Goal: Information Seeking & Learning: Learn about a topic

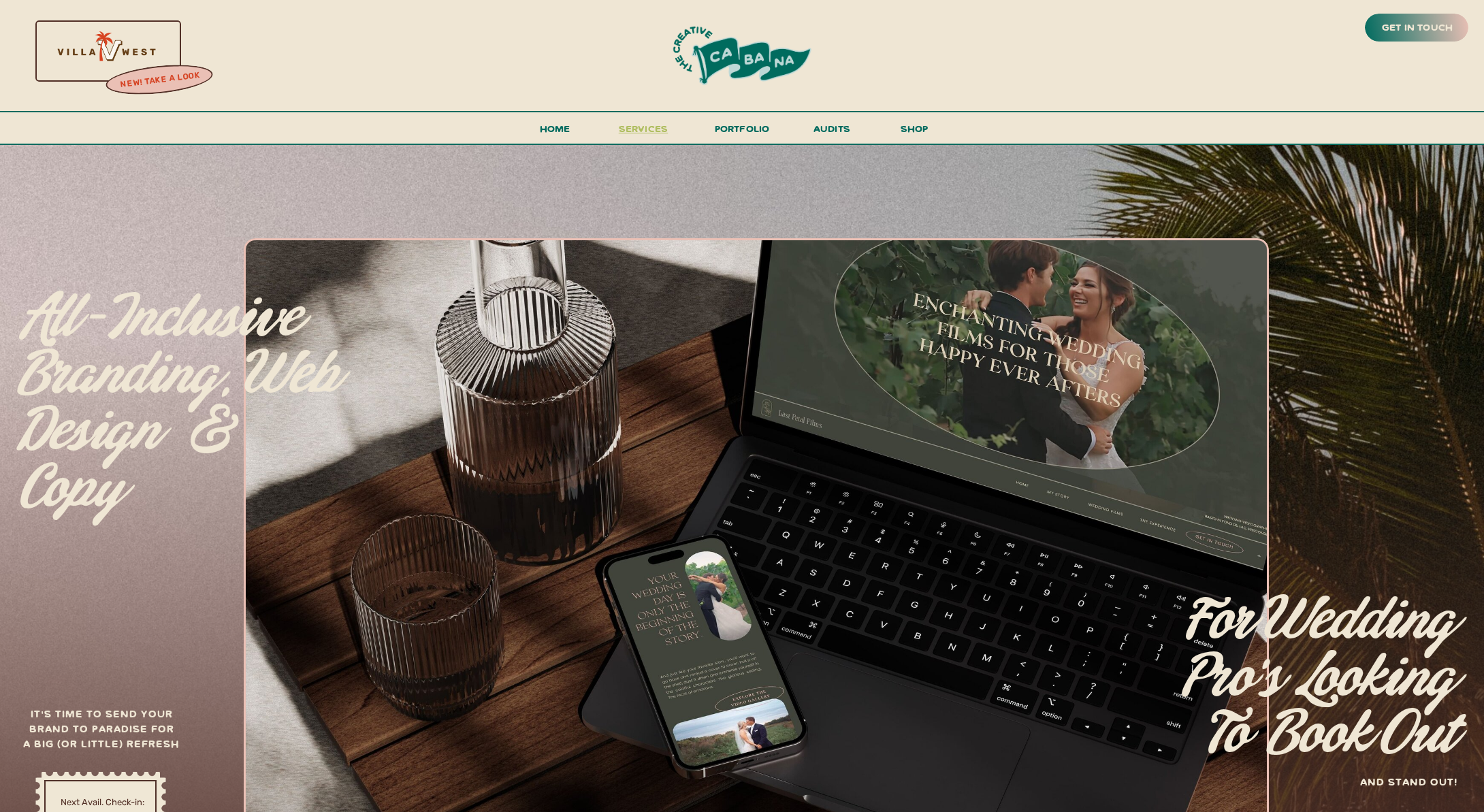
click at [644, 122] on span "services" at bounding box center [643, 128] width 50 height 13
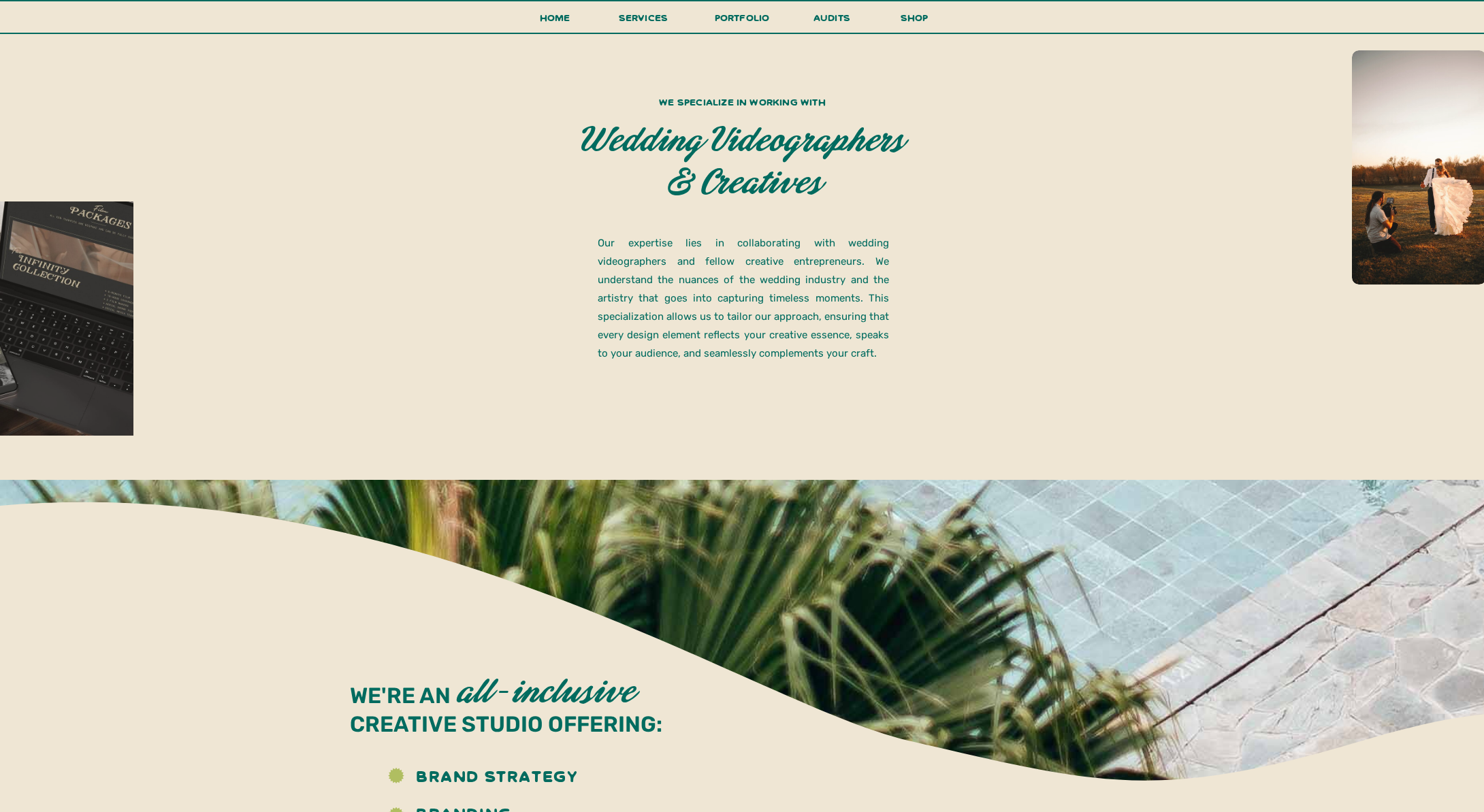
scroll to position [913, 0]
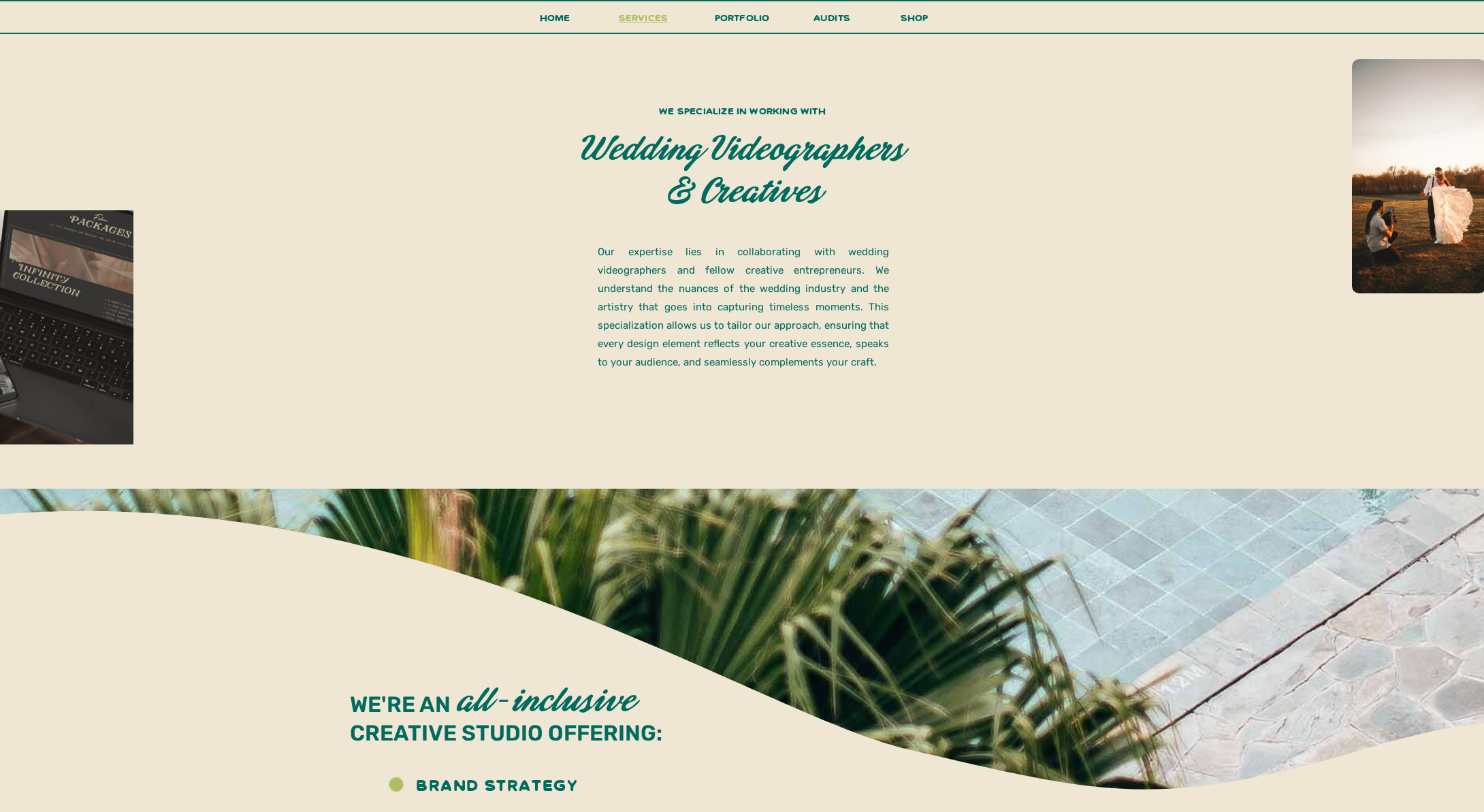
click at [654, 18] on span "services" at bounding box center [643, 17] width 50 height 13
click at [548, 18] on h3 "Home" at bounding box center [555, 21] width 43 height 25
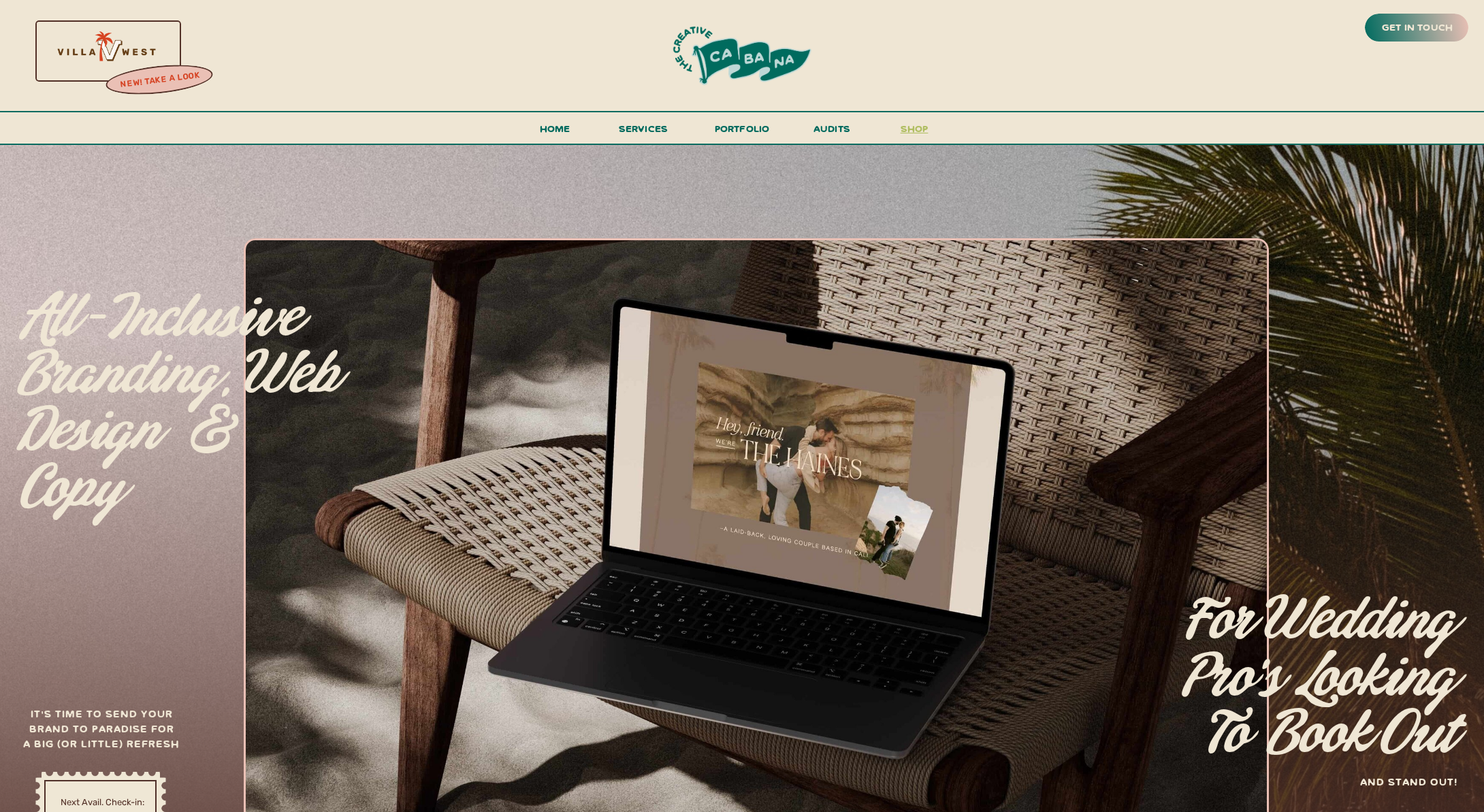
click at [926, 127] on h3 "shop" at bounding box center [915, 131] width 65 height 24
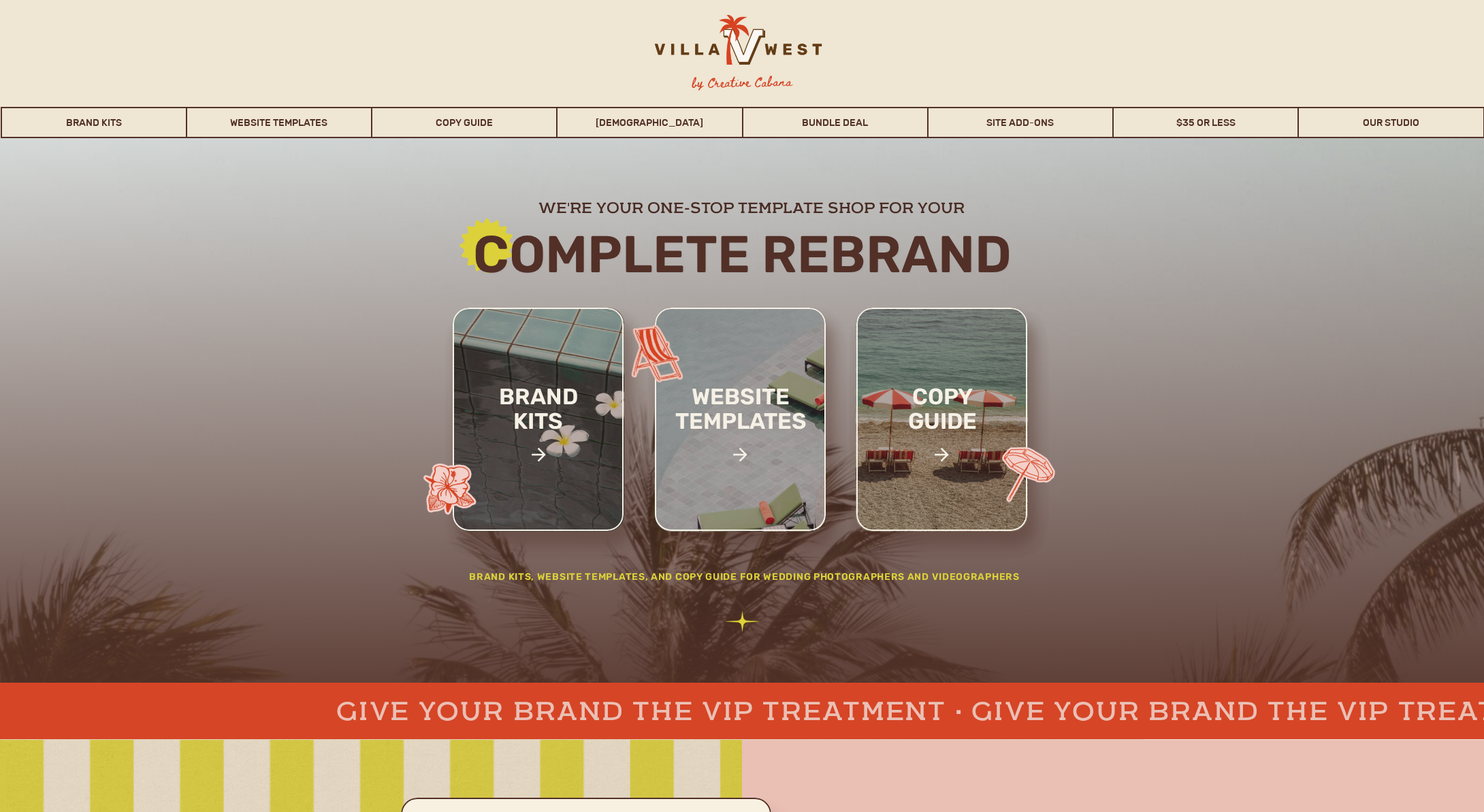
click at [748, 448] on icon at bounding box center [740, 454] width 21 height 27
click at [740, 456] on icon at bounding box center [740, 454] width 21 height 27
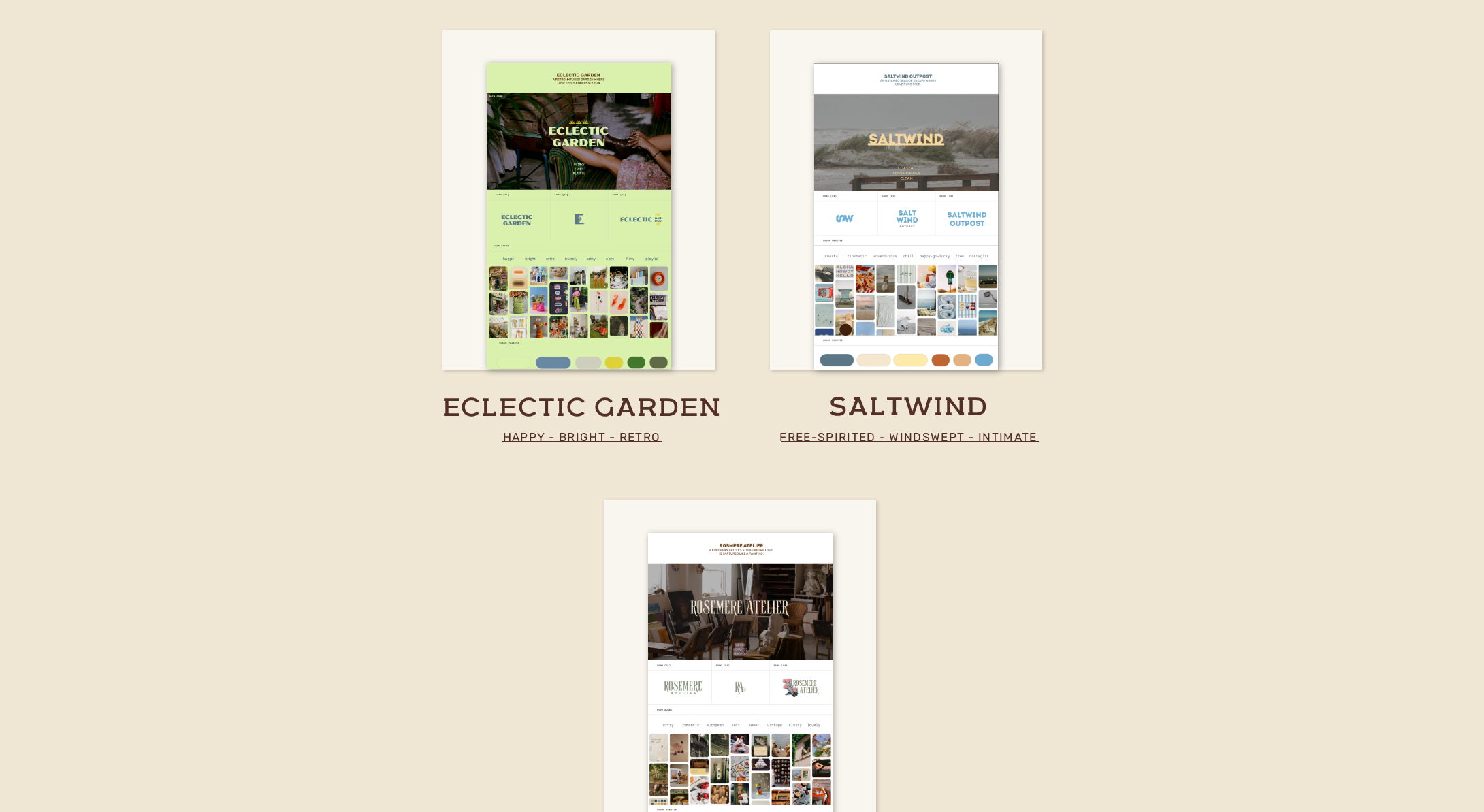
scroll to position [3695, 0]
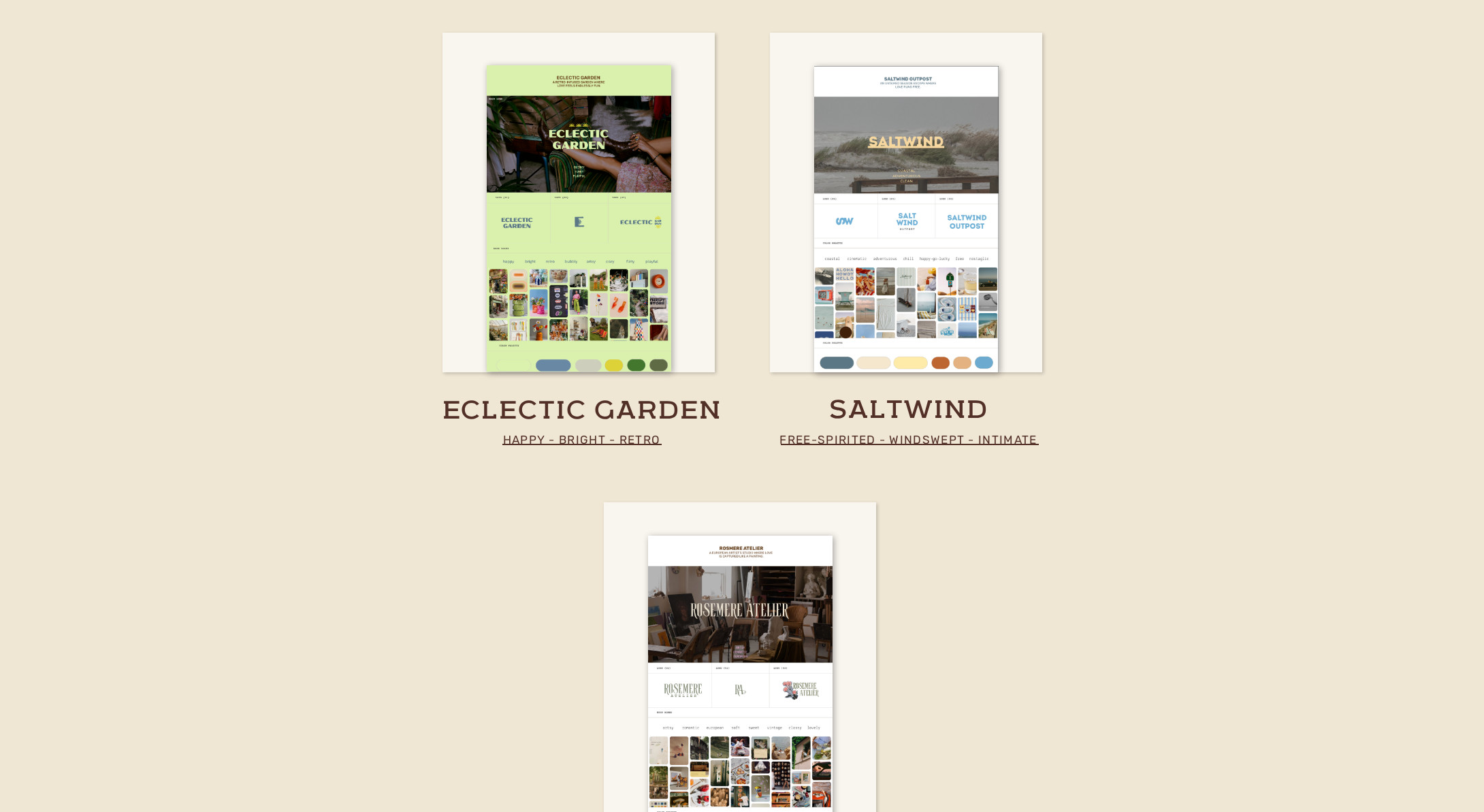
click at [871, 434] on p "free-spirited - windswept - intimate" at bounding box center [909, 439] width 272 height 20
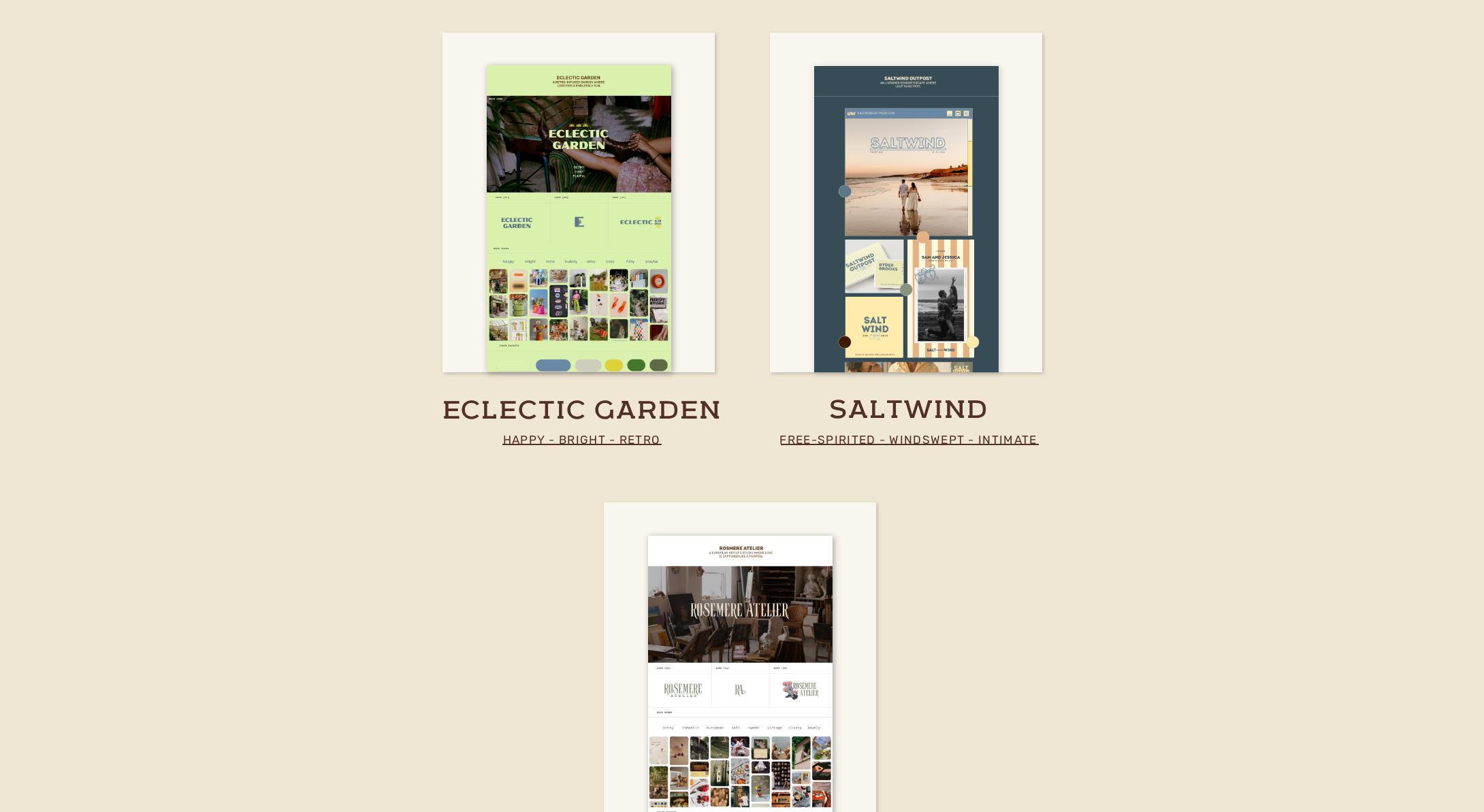
click at [913, 339] on div at bounding box center [906, 219] width 185 height 306
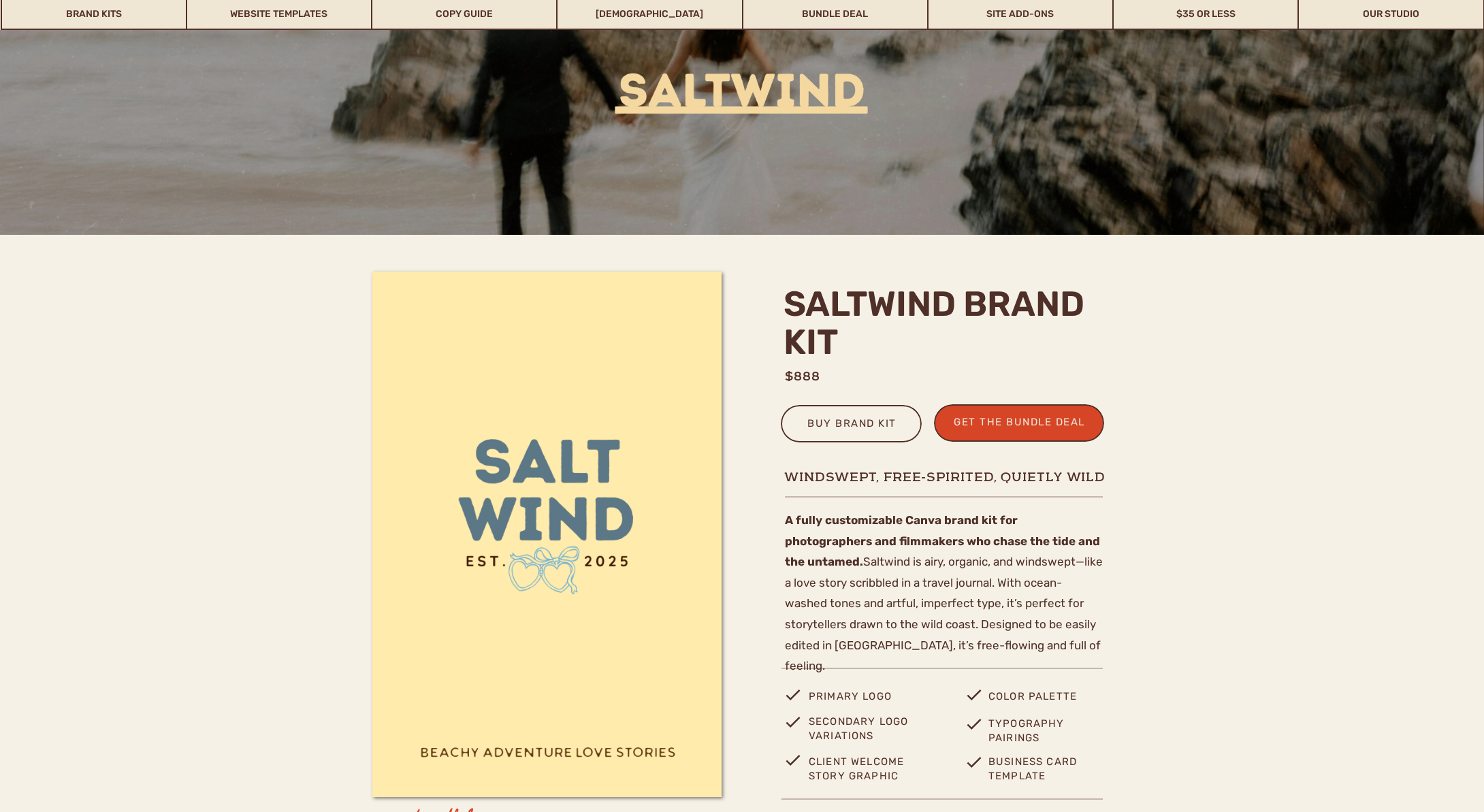
scroll to position [148, 0]
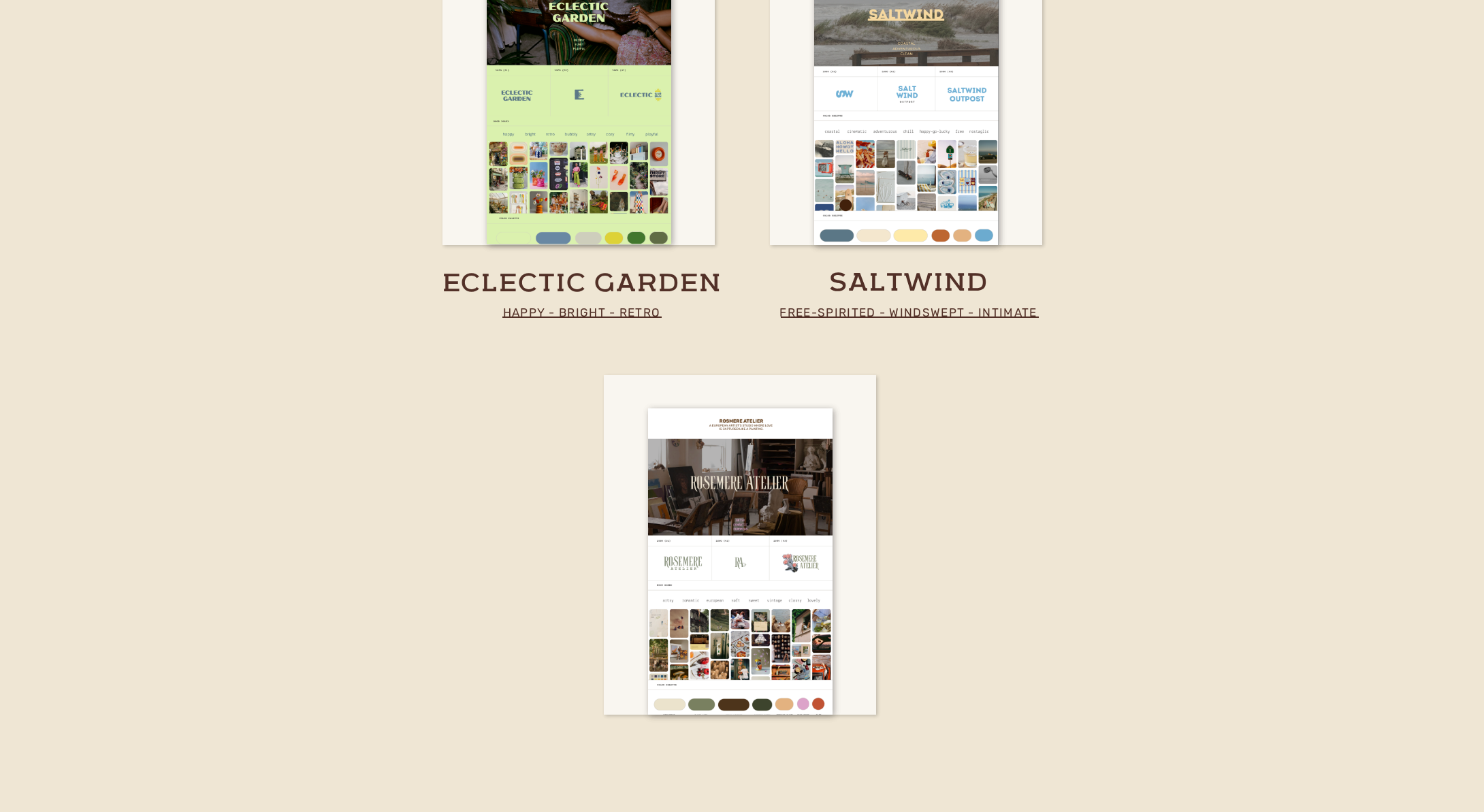
scroll to position [3865, 0]
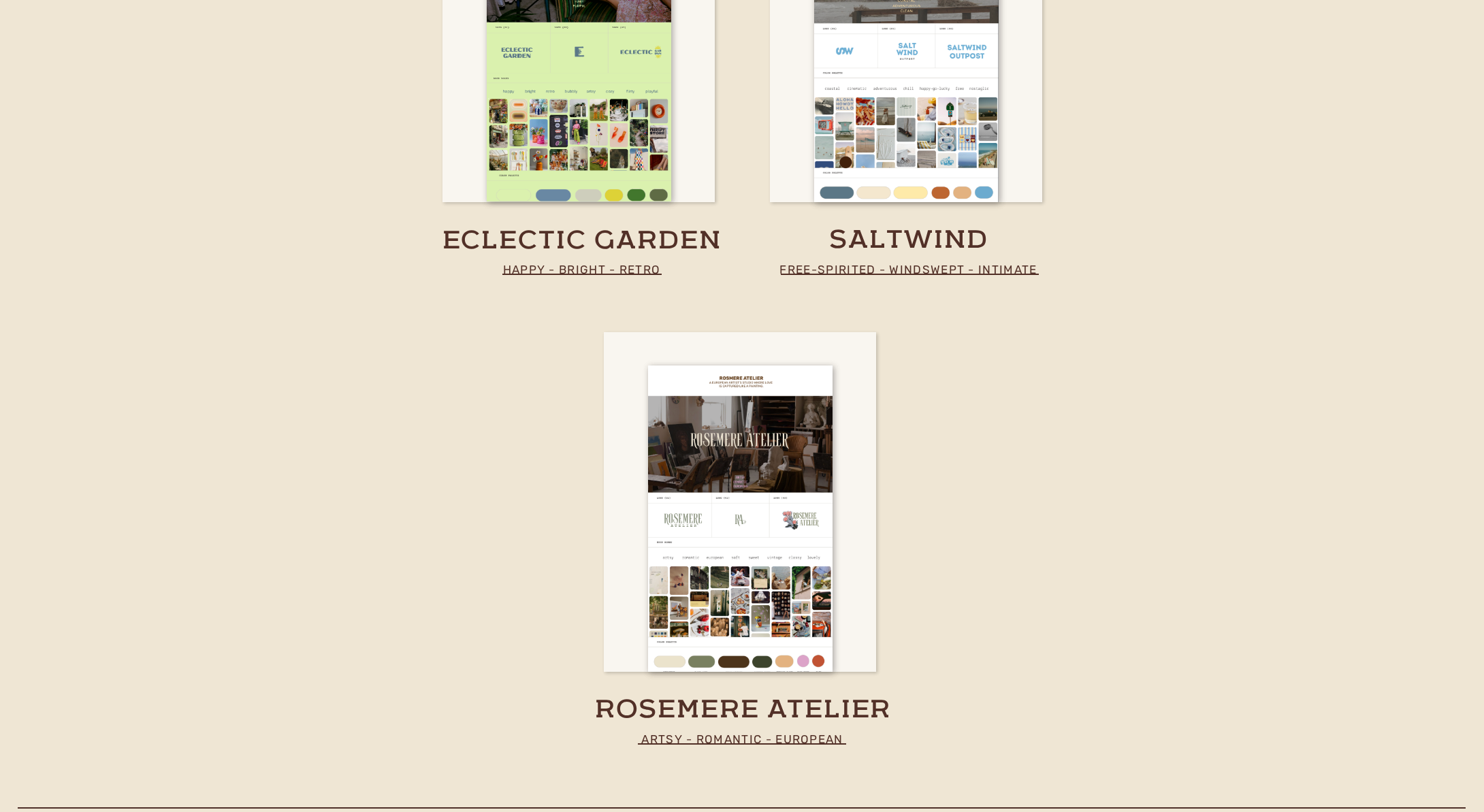
click at [706, 732] on p "artsy - romantic - european" at bounding box center [742, 738] width 272 height 20
click at [706, 740] on p "artsy - romantic - european" at bounding box center [742, 738] width 272 height 20
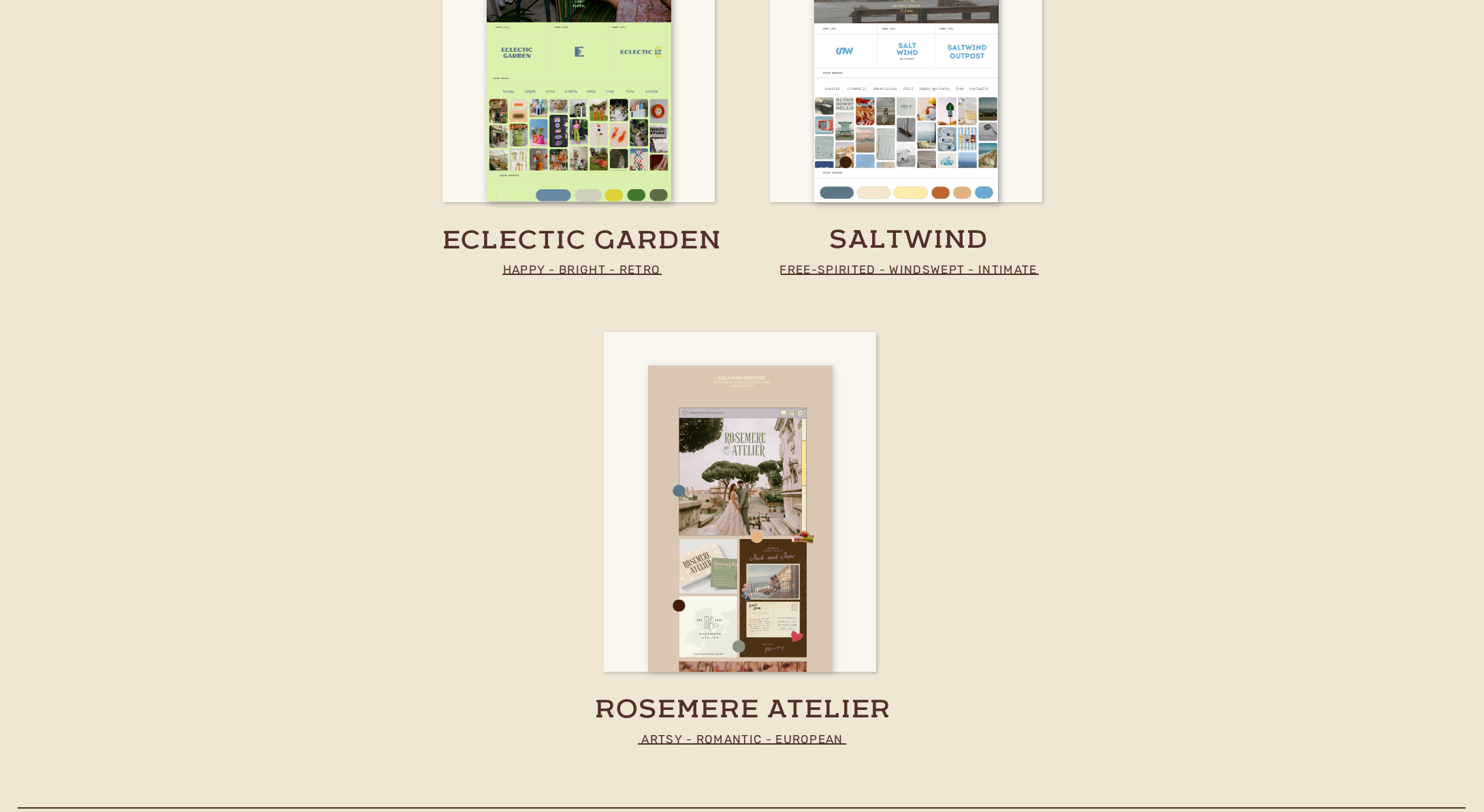
click at [747, 632] on div at bounding box center [740, 518] width 185 height 306
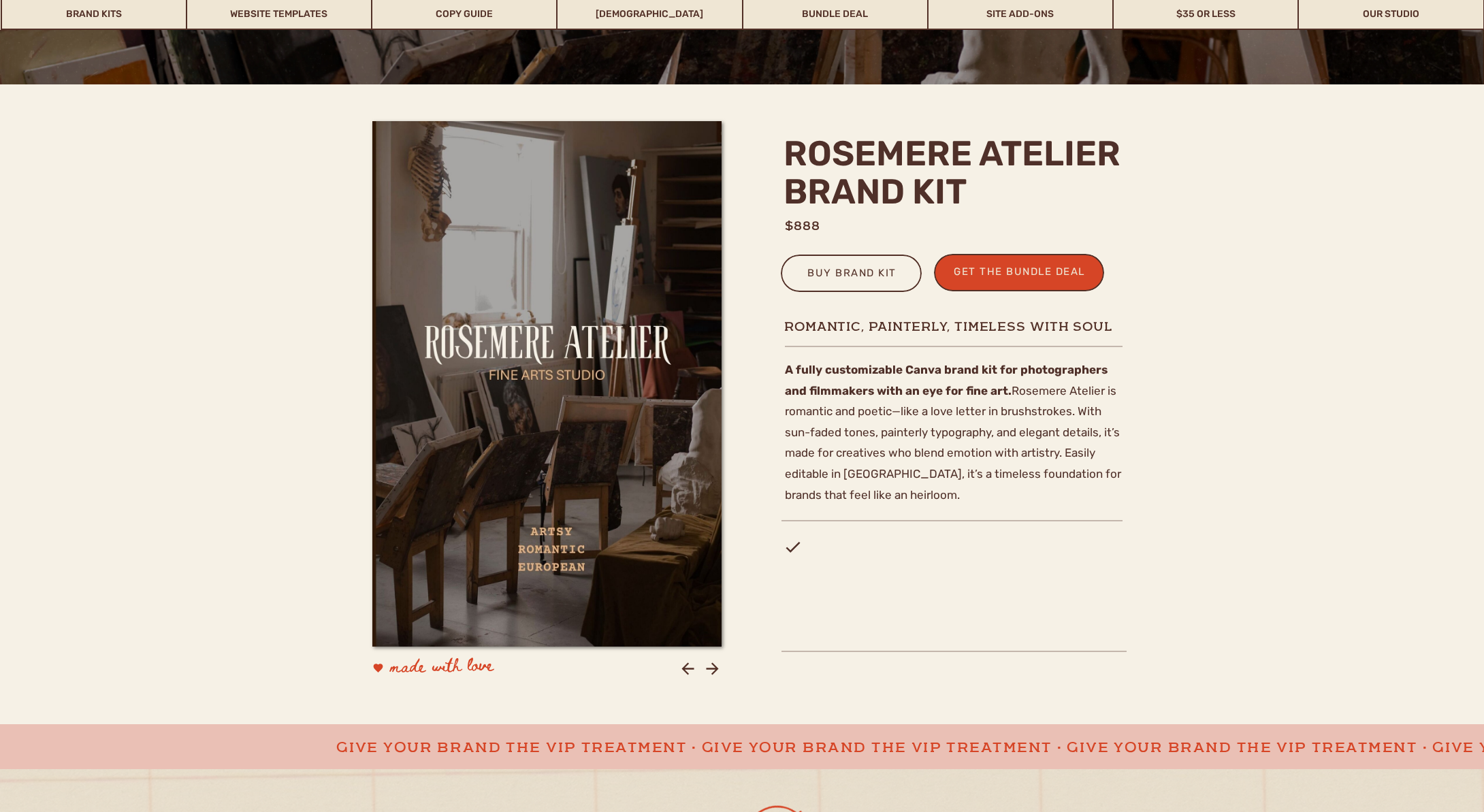
scroll to position [339, 0]
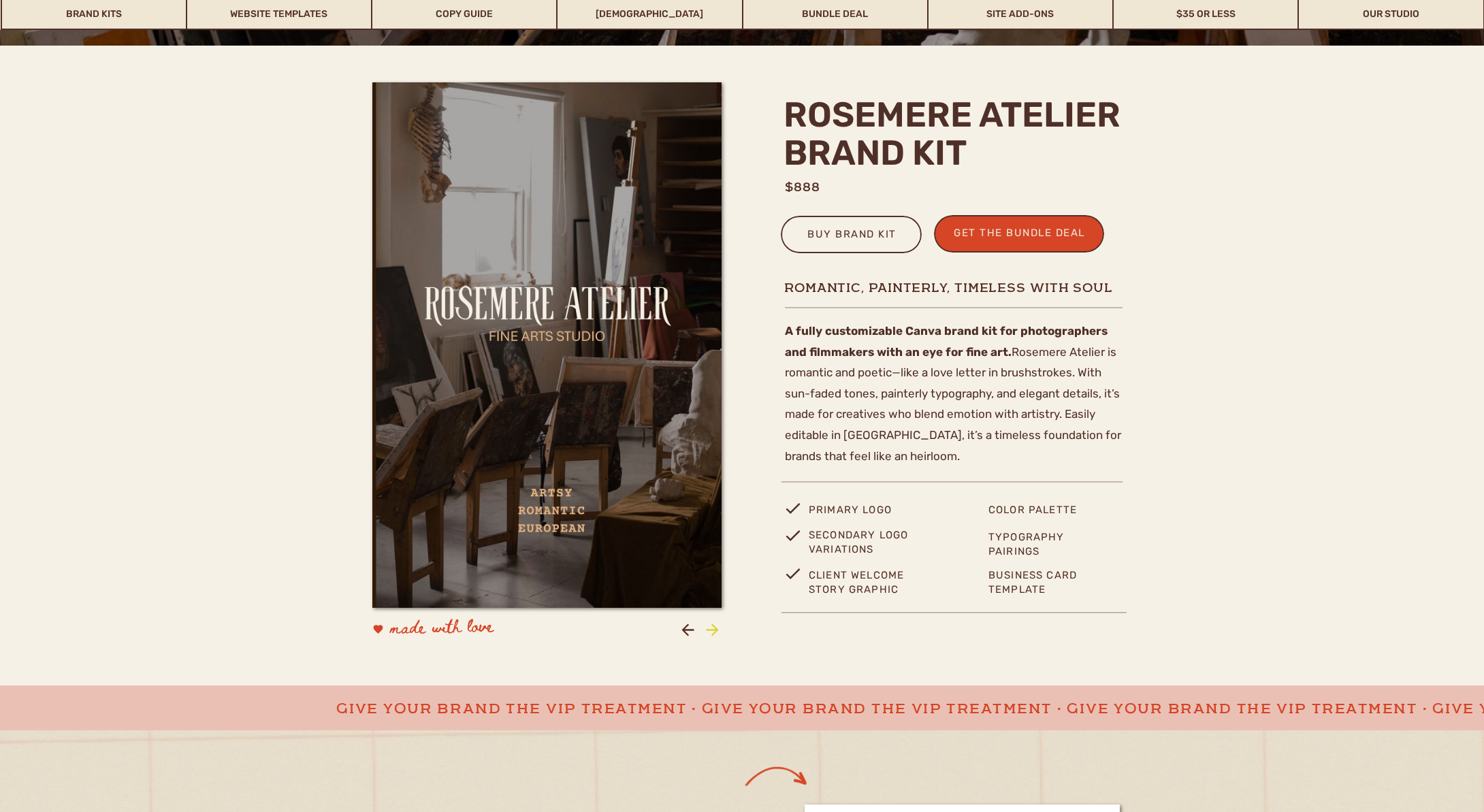
click at [709, 629] on icon at bounding box center [712, 629] width 12 height 12
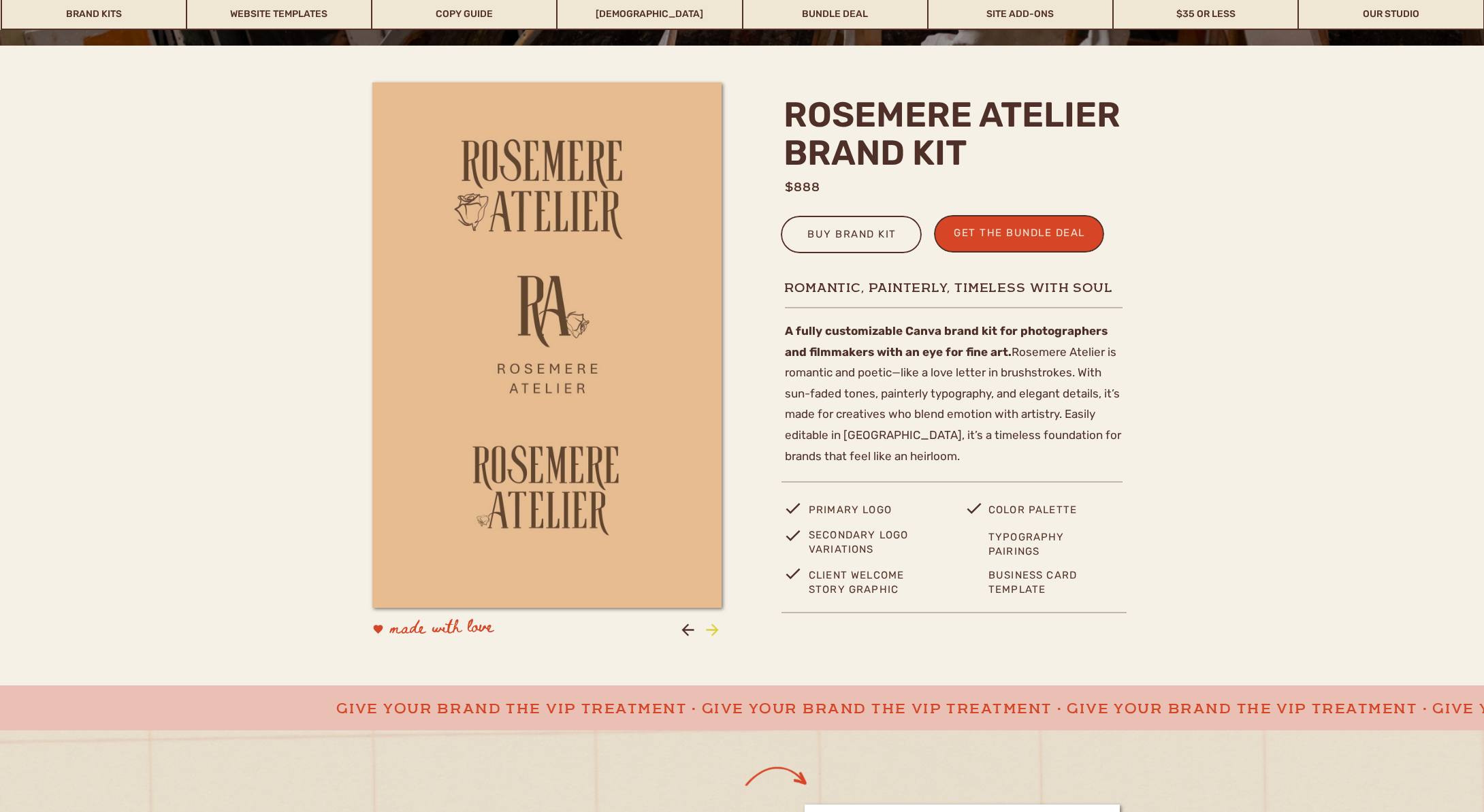
click at [709, 629] on icon at bounding box center [712, 629] width 12 height 12
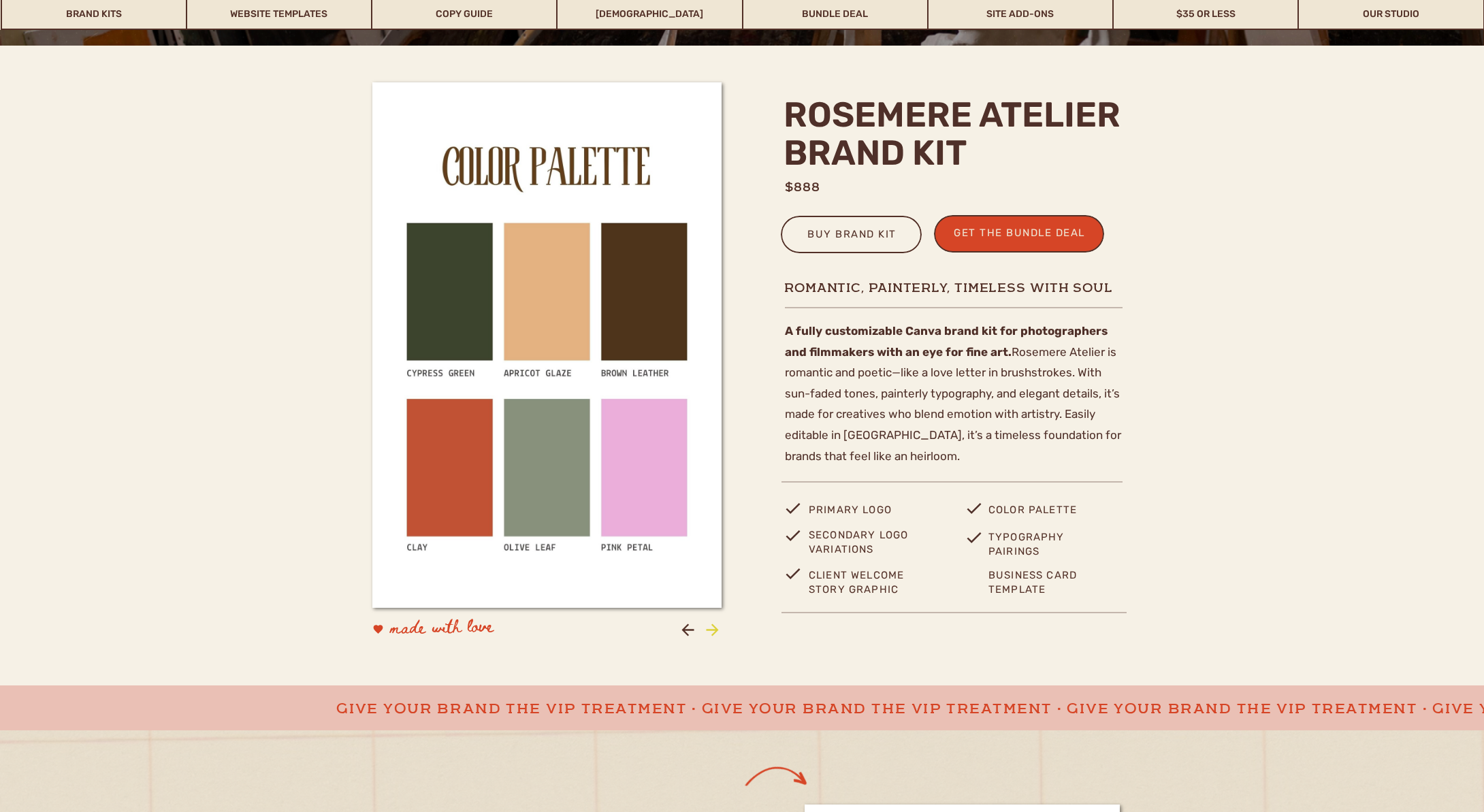
click at [709, 629] on icon at bounding box center [712, 629] width 12 height 12
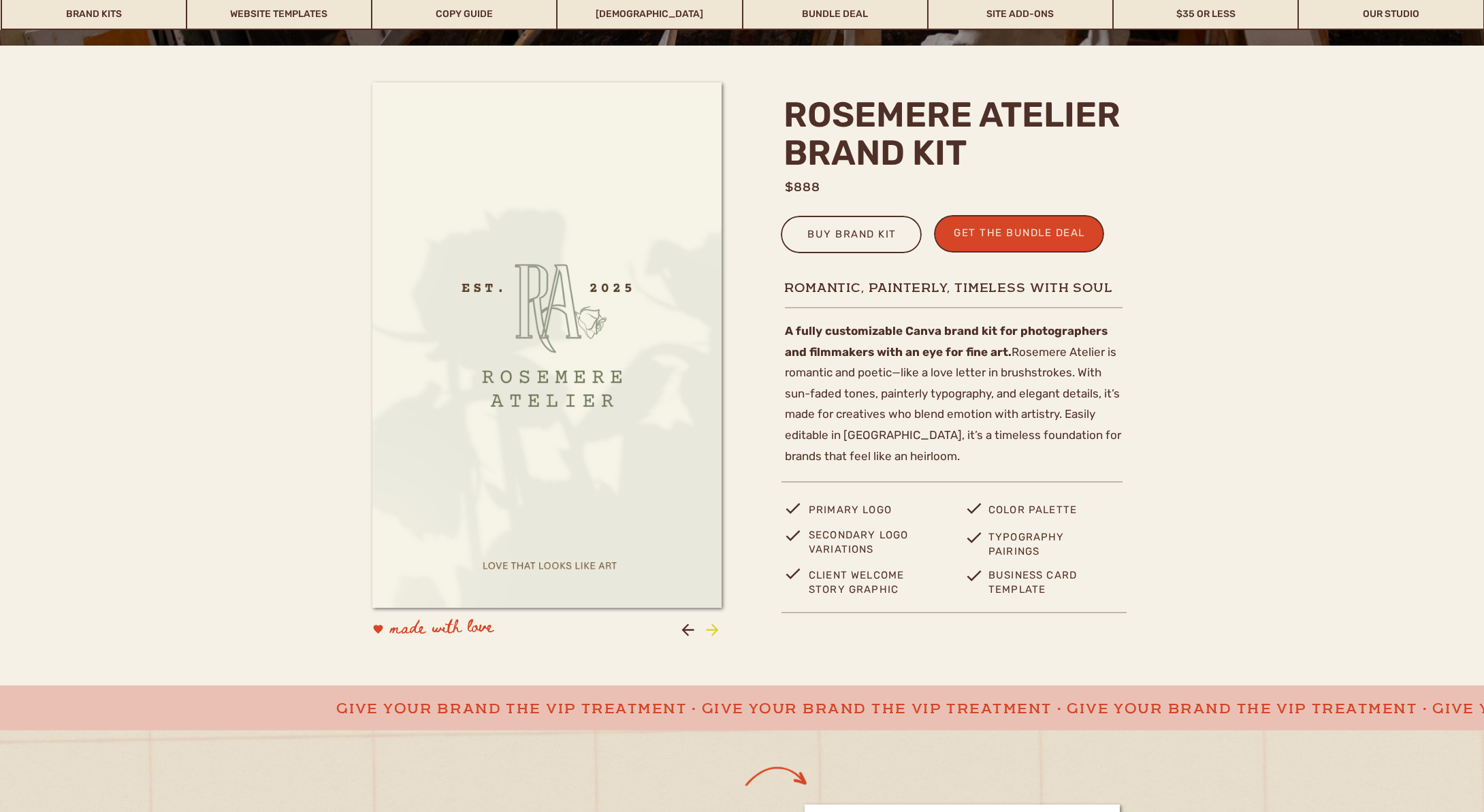
click at [709, 629] on icon at bounding box center [712, 629] width 12 height 12
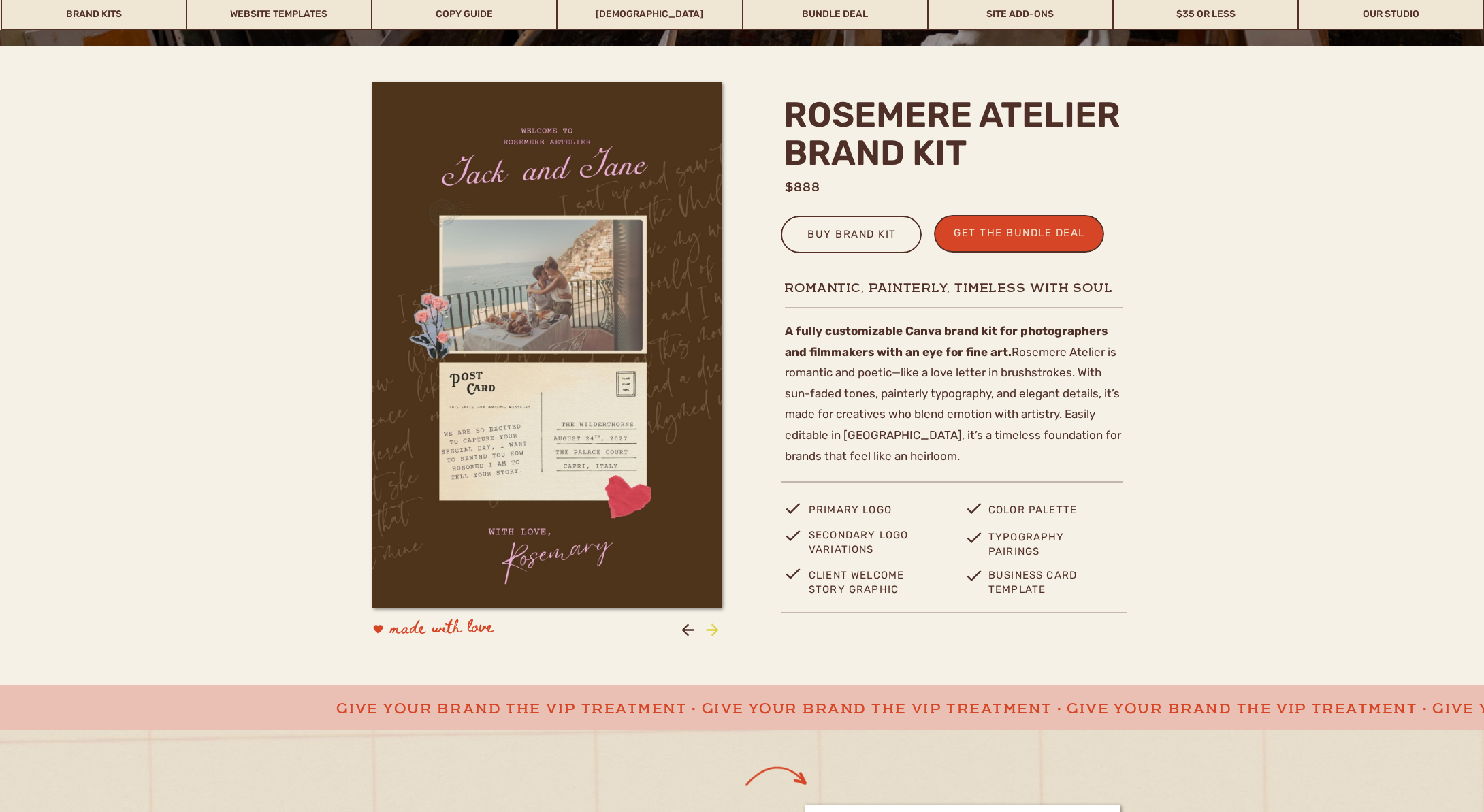
click at [709, 629] on icon at bounding box center [712, 629] width 12 height 12
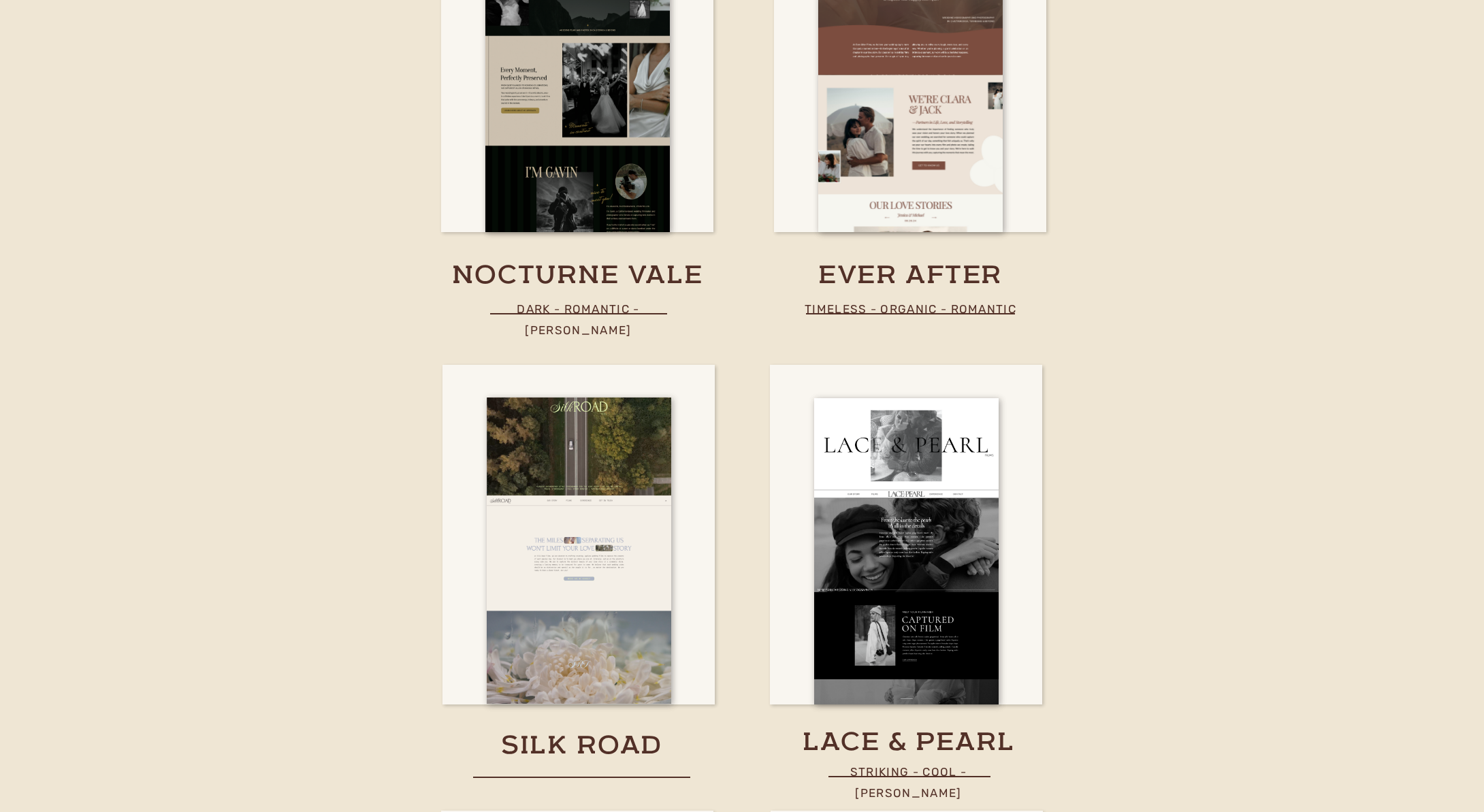
scroll to position [5067, 0]
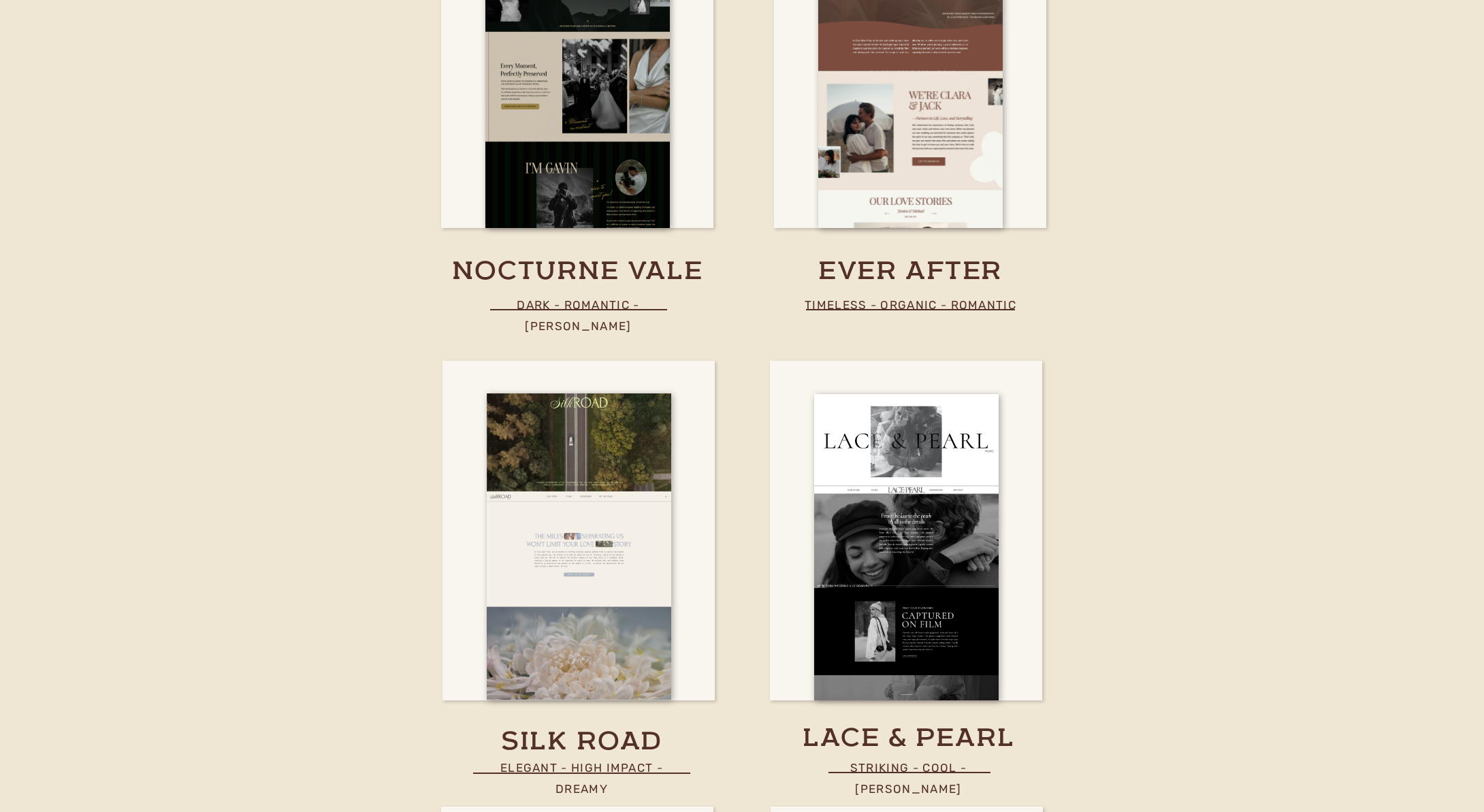
click at [934, 773] on p "striking - COOL - [PERSON_NAME]" at bounding box center [908, 767] width 218 height 20
click at [934, 771] on p "striking - COOL - [PERSON_NAME]" at bounding box center [908, 767] width 218 height 20
click at [920, 761] on p "striking - COOL - [PERSON_NAME]" at bounding box center [908, 767] width 218 height 20
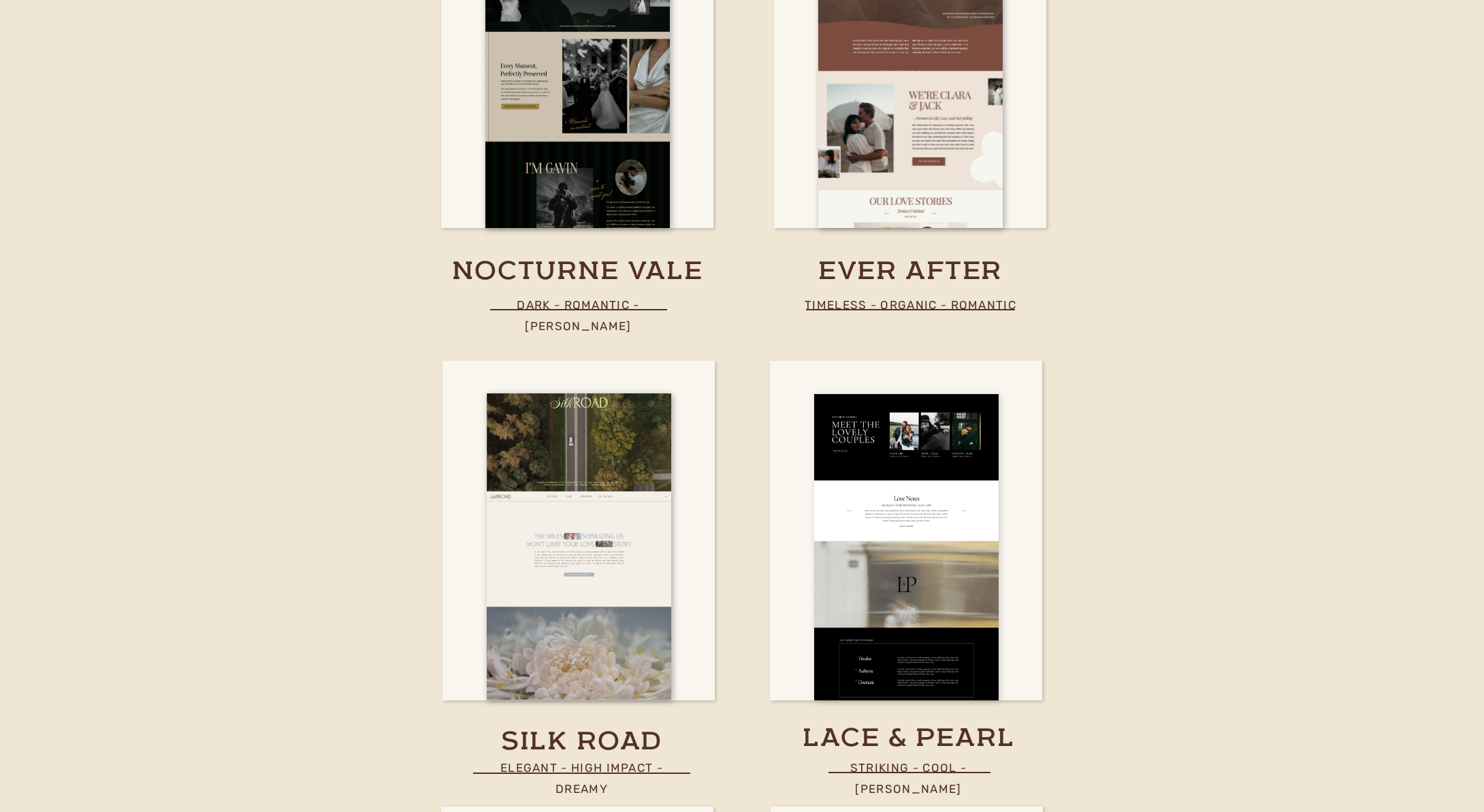
click at [915, 541] on div at bounding box center [906, 547] width 185 height 306
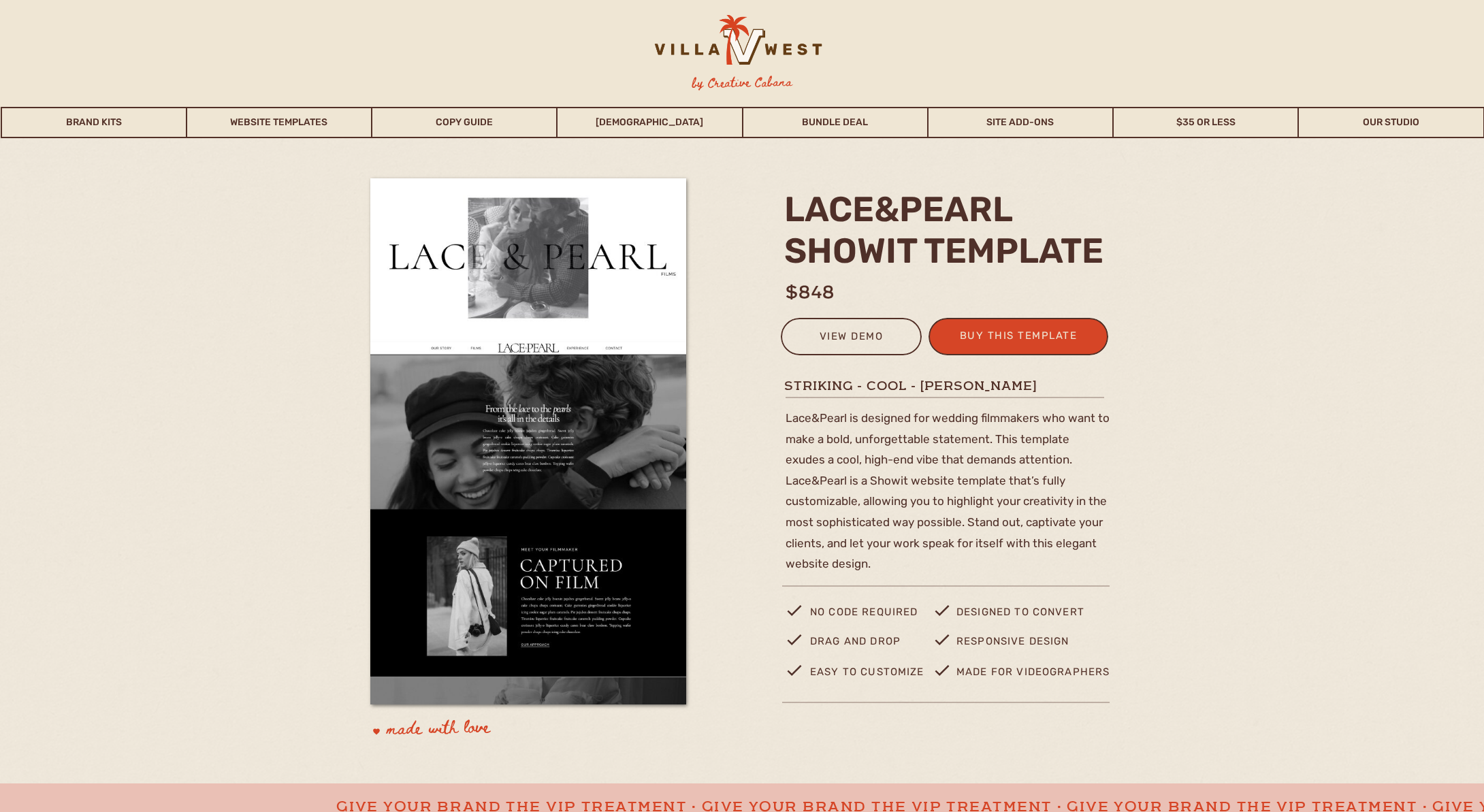
click at [706, 50] on div at bounding box center [736, 46] width 214 height 63
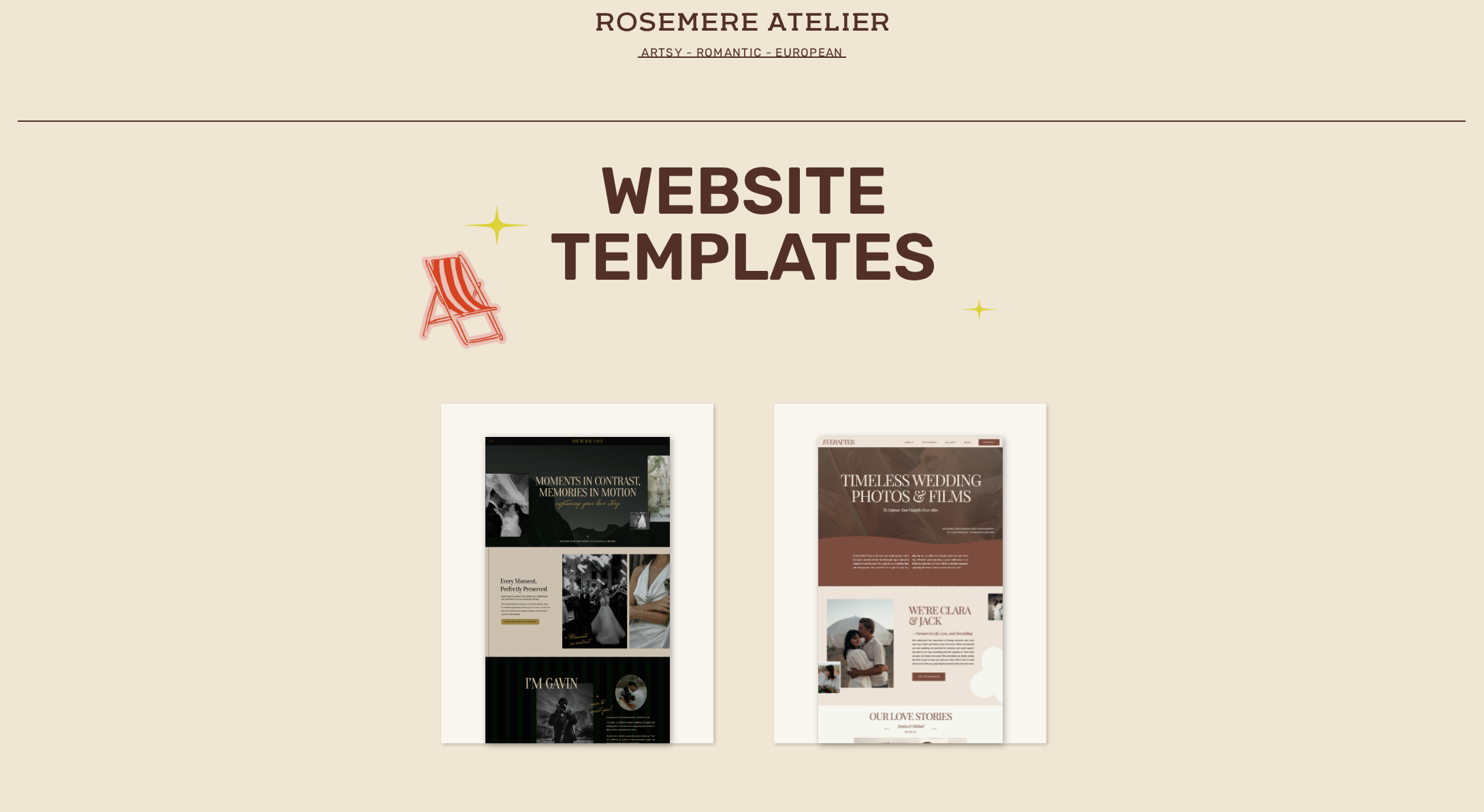
scroll to position [4565, 0]
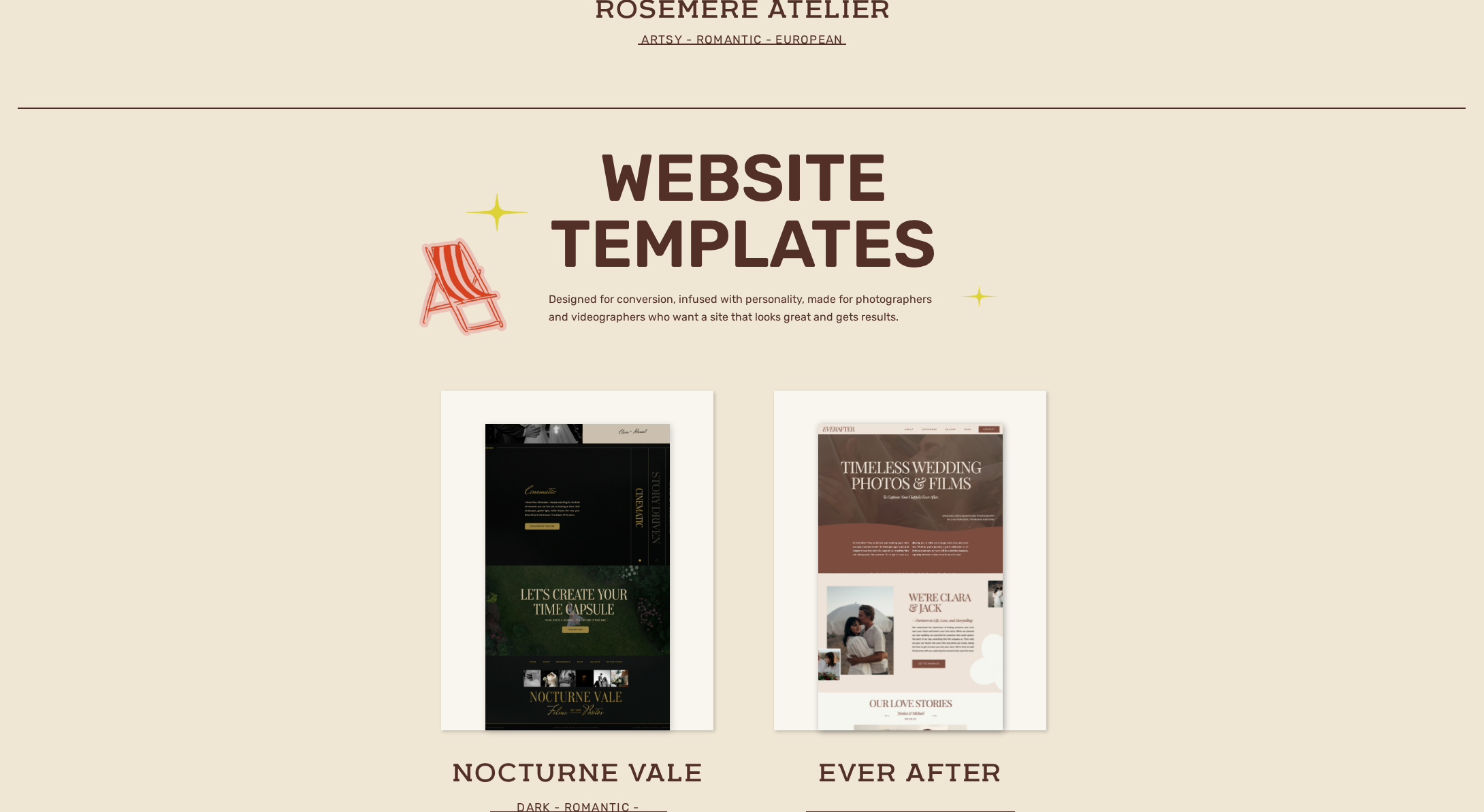
click at [642, 515] on div at bounding box center [578, 576] width 185 height 306
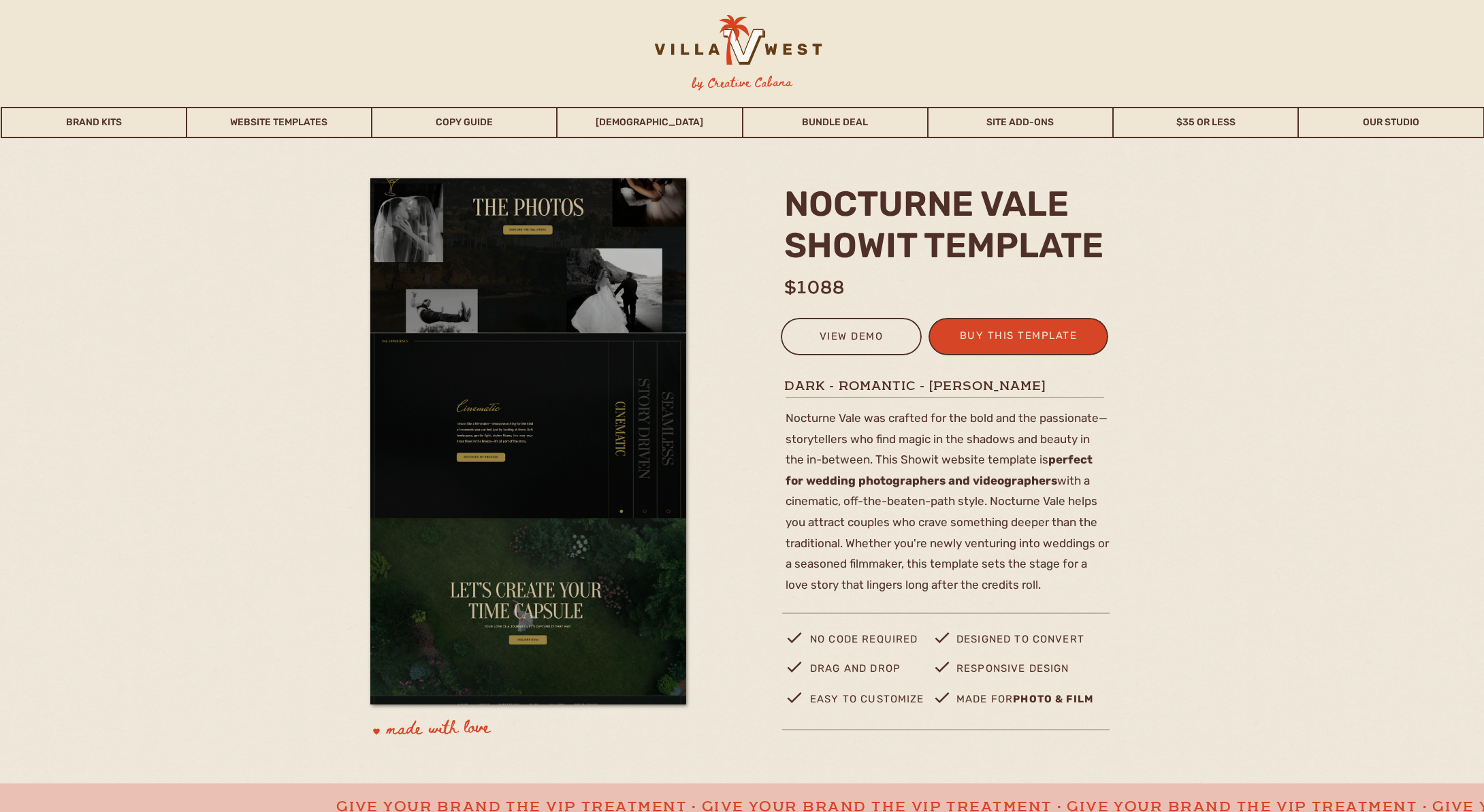
click at [521, 512] on img at bounding box center [528, 178] width 316 height 1895
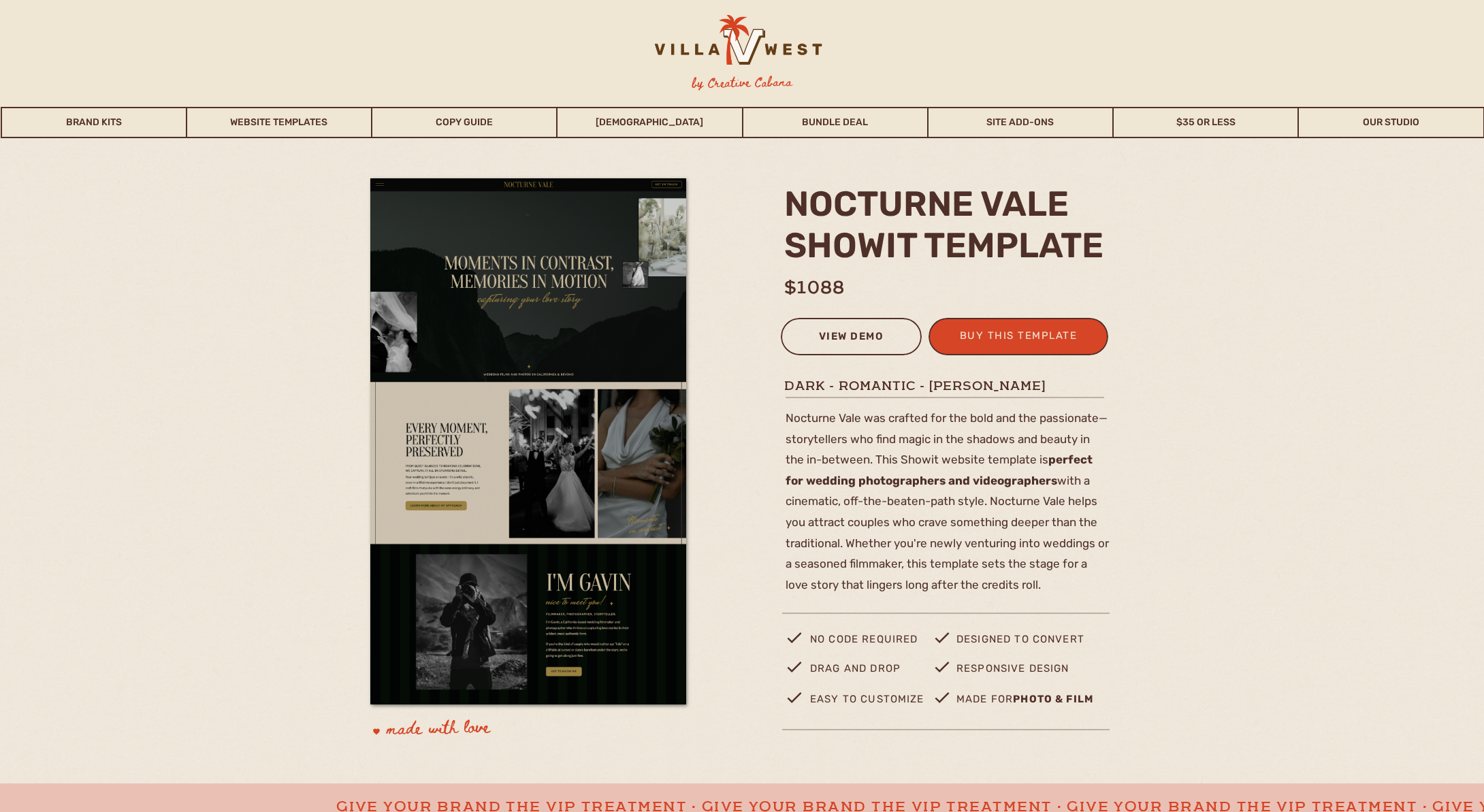
click at [854, 330] on div "view demo" at bounding box center [851, 338] width 124 height 22
